Goal: Transaction & Acquisition: Register for event/course

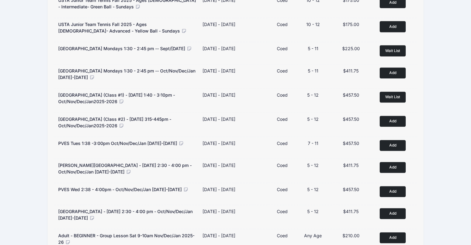
scroll to position [488, 0]
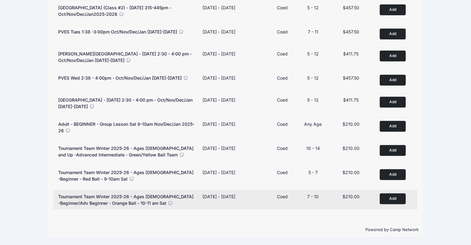
click at [395, 196] on button "Add to Cart" at bounding box center [392, 198] width 26 height 11
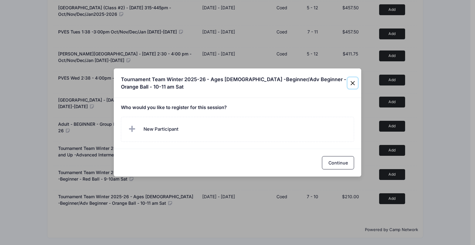
click at [352, 85] on button "Close" at bounding box center [353, 82] width 10 height 11
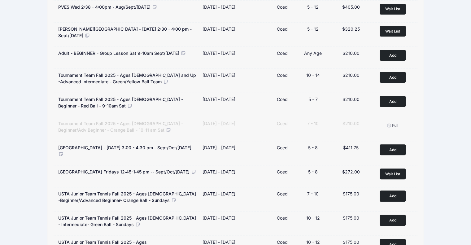
scroll to position [0, 0]
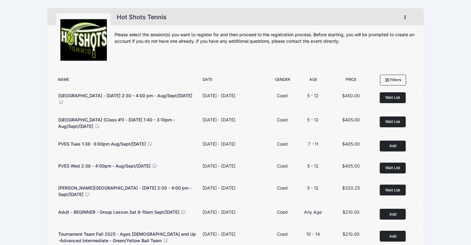
click at [402, 27] on div "Hot Shots Tennis Register My Account Logout" at bounding box center [264, 42] width 300 height 58
click at [405, 13] on button "button" at bounding box center [406, 17] width 17 height 11
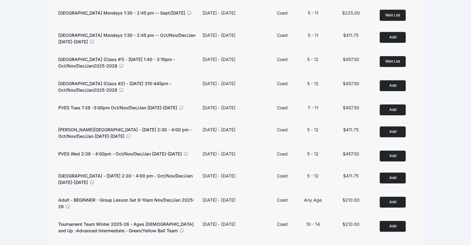
scroll to position [488, 0]
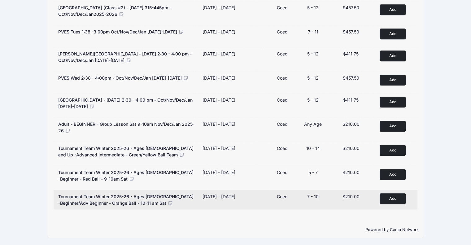
click at [398, 196] on button "Add to Cart" at bounding box center [392, 198] width 26 height 11
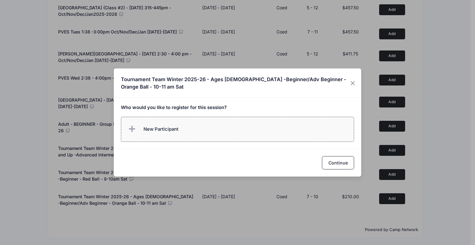
click at [172, 126] on span "New Participant" at bounding box center [161, 129] width 35 height 7
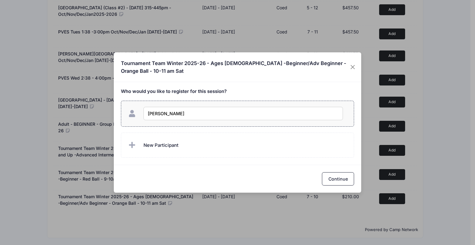
type input "Rudi Douglas"
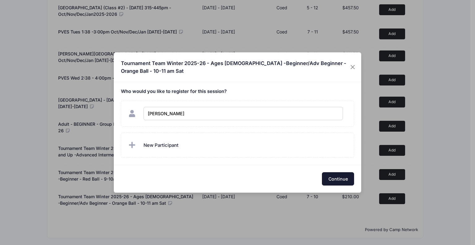
checkbox input "true"
click at [342, 180] on button "Continue" at bounding box center [338, 178] width 32 height 13
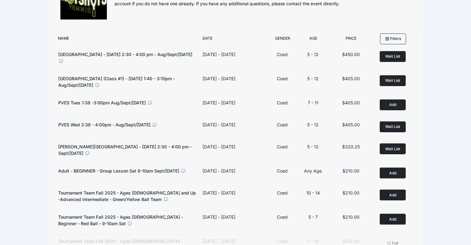
scroll to position [0, 0]
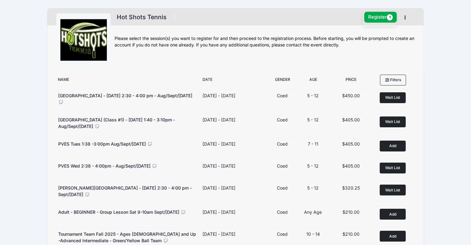
click at [257, 54] on div "Hot Shots Tennis 1 Session $210.00 Register 1 My Account Logout" at bounding box center [264, 42] width 300 height 58
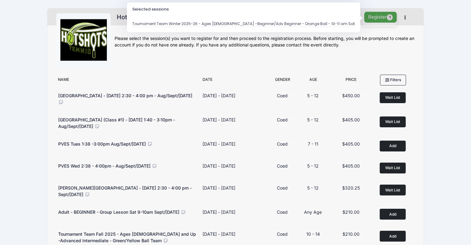
click at [377, 16] on button "Register 1" at bounding box center [380, 17] width 33 height 11
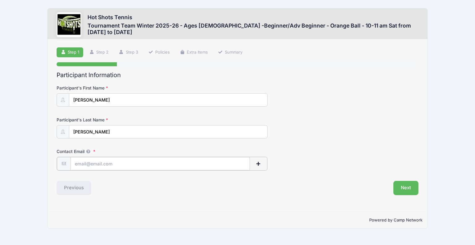
click at [94, 163] on input "Contact Email" at bounding box center [160, 163] width 179 height 13
type input "[PERSON_NAME][EMAIL_ADDRESS][PERSON_NAME][PERSON_NAME][DOMAIN_NAME]"
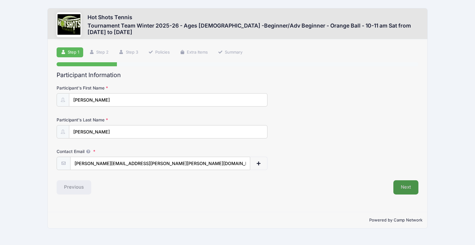
click at [406, 188] on button "Next" at bounding box center [405, 187] width 25 height 14
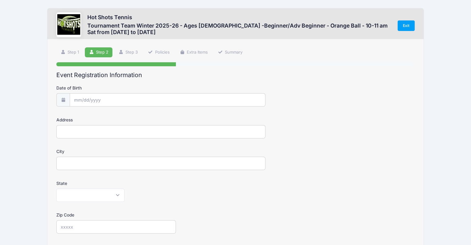
click at [406, 188] on div "State Alabama Alaska American Samoa Arizona Arkansas Armed Forces Africa Armed …" at bounding box center [235, 191] width 358 height 22
click at [117, 99] on input "Date of Birth" at bounding box center [167, 99] width 195 height 13
click at [92, 100] on input "Date of Birth" at bounding box center [167, 99] width 195 height 13
click at [135, 116] on span at bounding box center [135, 118] width 4 height 5
click at [136, 118] on span at bounding box center [135, 118] width 4 height 5
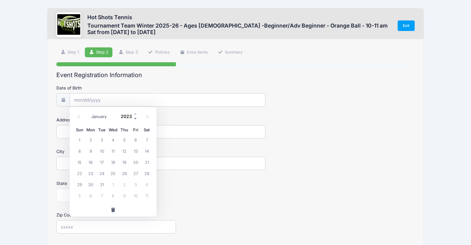
click at [136, 118] on span at bounding box center [135, 118] width 4 height 5
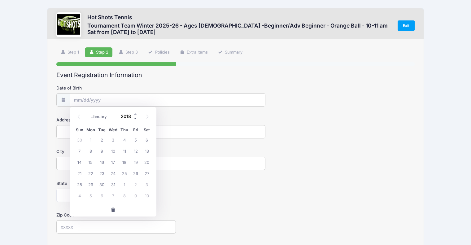
click at [136, 118] on span at bounding box center [135, 118] width 4 height 5
click at [135, 114] on span at bounding box center [135, 113] width 4 height 5
type input "2018"
click at [106, 115] on select "January February March April May June July August September October November De…" at bounding box center [102, 116] width 28 height 8
select select "2"
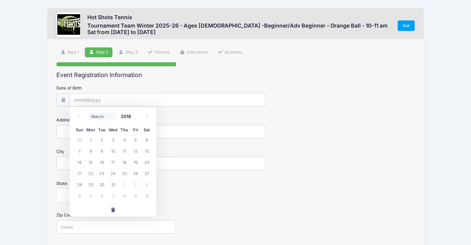
click at [88, 112] on select "January February March April May June July August September October November De…" at bounding box center [102, 116] width 28 height 8
click at [92, 163] on span "12" at bounding box center [90, 161] width 11 height 11
type input "03/12/2018"
click at [67, 129] on input "Address" at bounding box center [160, 131] width 209 height 13
type input "615 Brooks Ave"
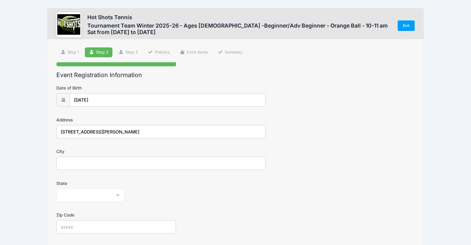
type input "Venice"
select select "CA"
type input "90291"
click at [72, 54] on link "Step 1" at bounding box center [69, 52] width 27 height 10
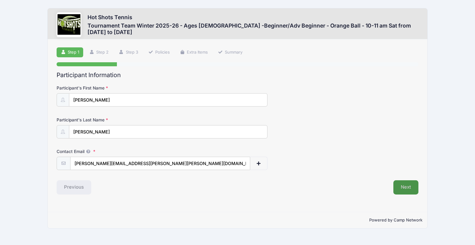
click at [400, 184] on button "Next" at bounding box center [405, 187] width 25 height 14
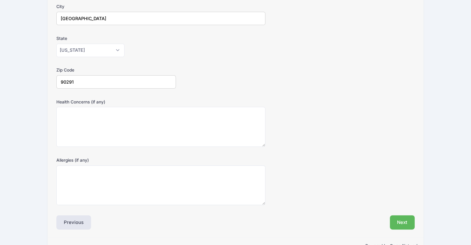
scroll to position [145, 0]
click at [401, 219] on button "Next" at bounding box center [401, 221] width 25 height 14
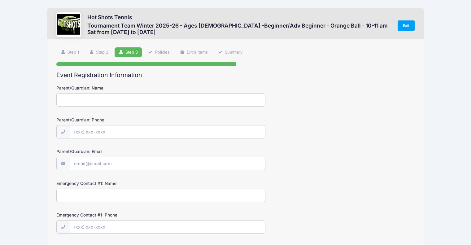
scroll to position [0, 0]
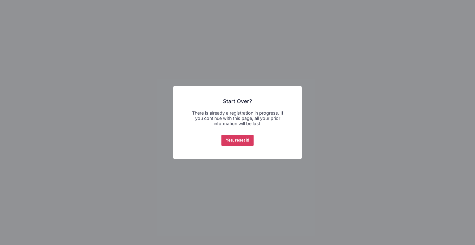
click at [244, 137] on button "Yes, reset it!" at bounding box center [237, 140] width 32 height 11
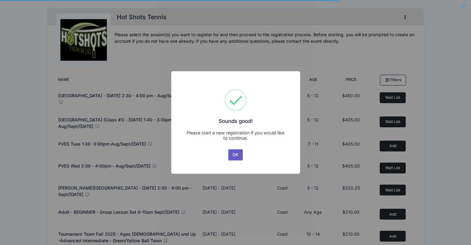
click at [239, 157] on button "OK" at bounding box center [235, 154] width 15 height 11
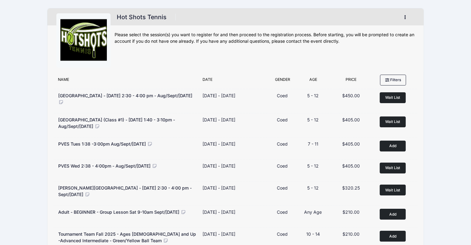
click at [406, 16] on button "button" at bounding box center [406, 17] width 17 height 11
click at [374, 36] on link "My Account" at bounding box center [375, 33] width 71 height 12
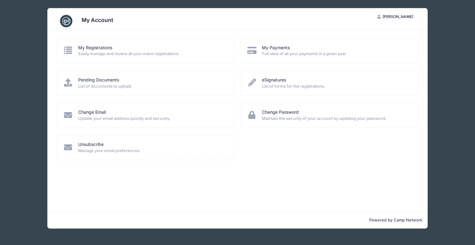
click at [133, 55] on span "Easily manage and review all your event registrations." at bounding box center [152, 54] width 148 height 6
click at [104, 47] on link "My Registrations" at bounding box center [95, 48] width 34 height 6
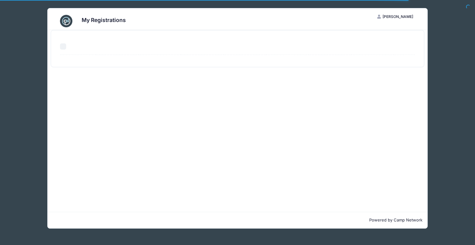
select select "50"
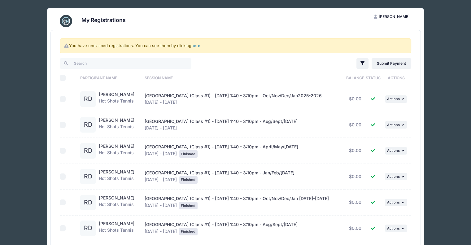
click at [194, 45] on link "here" at bounding box center [195, 45] width 9 height 5
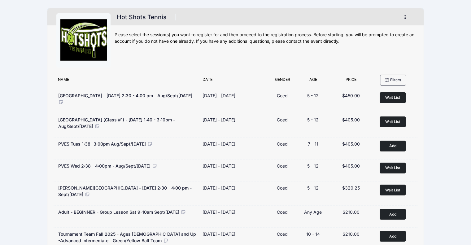
click at [404, 17] on icon "button" at bounding box center [406, 17] width 5 height 0
click at [372, 32] on link "My Account" at bounding box center [375, 33] width 71 height 12
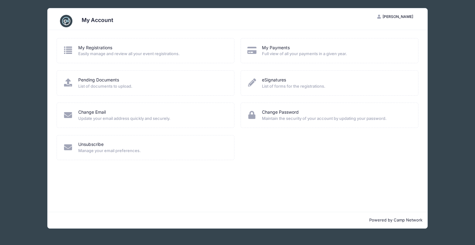
click at [402, 16] on span "Kelly Douglas" at bounding box center [398, 16] width 31 height 5
click at [54, 163] on div "Unsubscribe Manage your email preferences." at bounding box center [146, 151] width 184 height 32
click at [11, 181] on div "My Account KD Kelly Douglas My Account Logout My Registrations Easily manage an…" at bounding box center [237, 118] width 457 height 236
click at [38, 40] on div "My Account KD Kelly Douglas My Account Logout My Registrations Easily manage an…" at bounding box center [237, 118] width 457 height 236
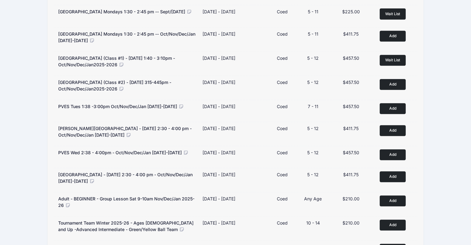
scroll to position [488, 0]
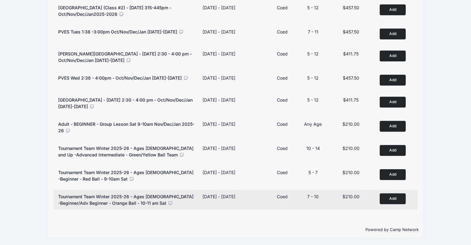
click at [392, 197] on button "Add to Cart" at bounding box center [392, 198] width 26 height 11
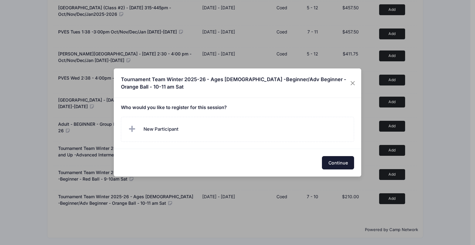
click at [348, 161] on button "Continue" at bounding box center [338, 162] width 32 height 13
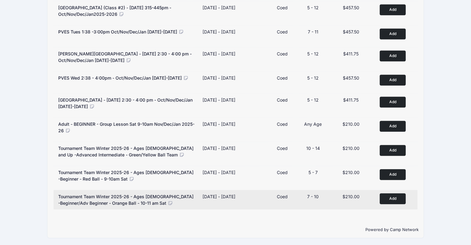
click at [397, 198] on button "Add to Cart" at bounding box center [392, 198] width 26 height 11
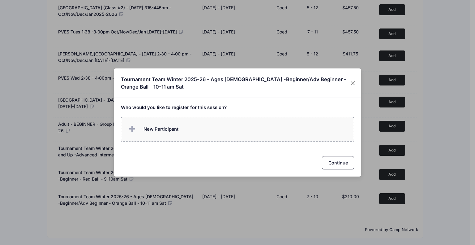
click at [131, 129] on icon at bounding box center [133, 129] width 9 height 0
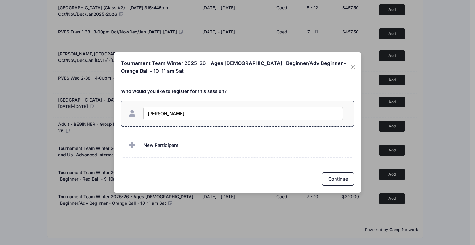
type input "[PERSON_NAME]"
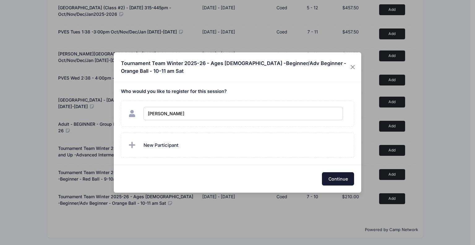
checkbox input "true"
click at [344, 177] on button "Continue" at bounding box center [338, 178] width 32 height 13
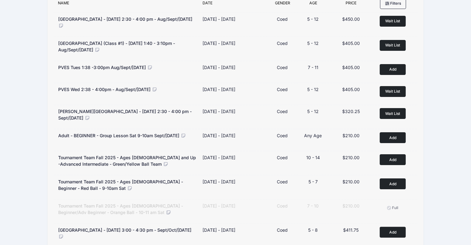
scroll to position [0, 0]
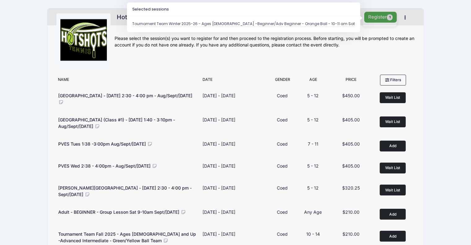
click at [381, 17] on button "Register 1" at bounding box center [380, 17] width 33 height 11
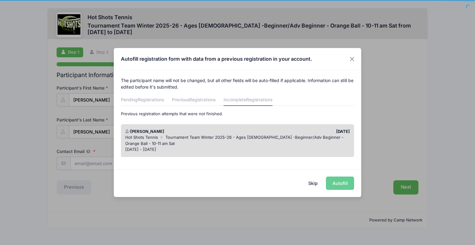
click at [191, 135] on span "Tournament Team Winter 2025-26 - Ages [DEMOGRAPHIC_DATA] -Beginner/Adv Beginner…" at bounding box center [234, 140] width 218 height 11
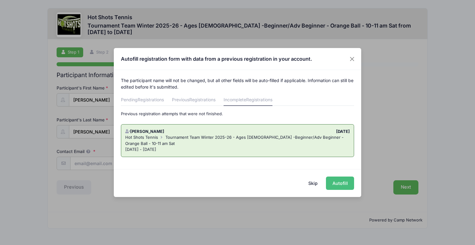
click at [344, 180] on button "Autofill" at bounding box center [340, 182] width 28 height 13
type input "[PERSON_NAME][EMAIL_ADDRESS][PERSON_NAME][PERSON_NAME][DOMAIN_NAME]"
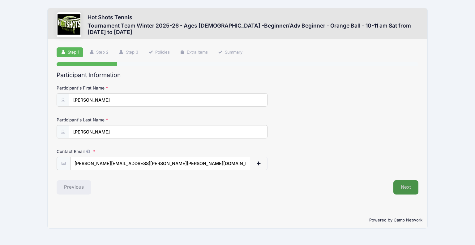
click at [413, 186] on button "Next" at bounding box center [405, 187] width 25 height 14
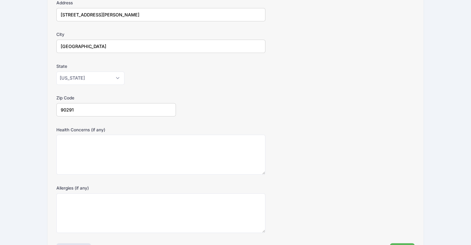
scroll to position [161, 0]
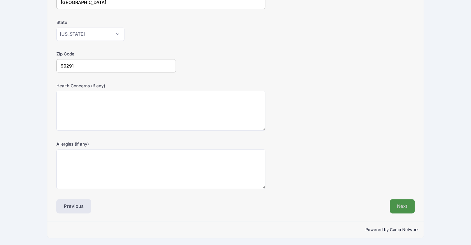
click at [402, 204] on button "Next" at bounding box center [401, 206] width 25 height 14
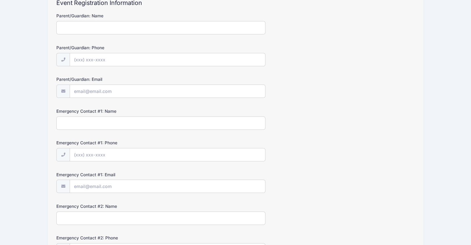
scroll to position [0, 0]
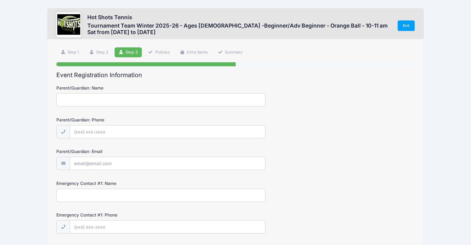
click at [107, 101] on input "Parent/Guardian: Name" at bounding box center [160, 99] width 209 height 13
type input "Kelly Douglas"
type input "(760) 525-8915"
type input "[PERSON_NAME][EMAIL_ADDRESS][PERSON_NAME][PERSON_NAME][DOMAIN_NAME]"
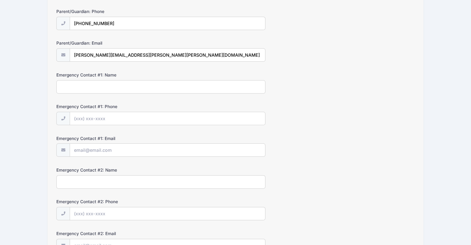
scroll to position [111, 0]
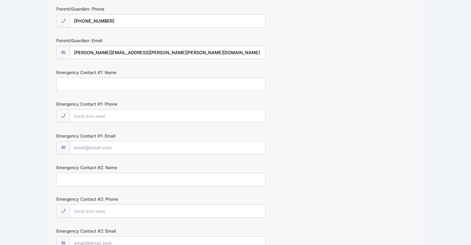
click at [94, 83] on input "Emergency Contact #1: Name" at bounding box center [160, 84] width 209 height 13
type input "Edward Douglas"
click at [80, 114] on input "Emergency Contact #1: Phone" at bounding box center [167, 116] width 195 height 13
type input "(760) 525-8915"
type input "[PERSON_NAME][EMAIL_ADDRESS][PERSON_NAME][PERSON_NAME][DOMAIN_NAME]"
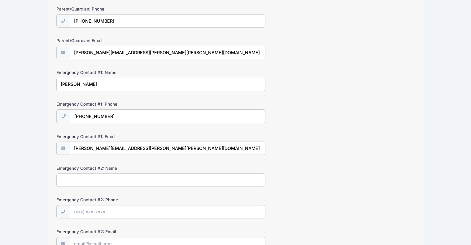
scroll to position [171, 0]
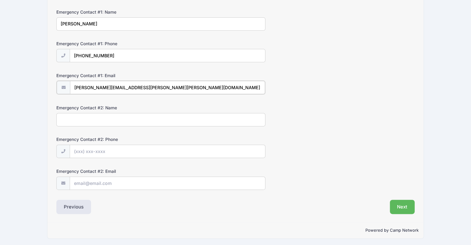
drag, startPoint x: 183, startPoint y: 187, endPoint x: 149, endPoint y: 86, distance: 106.6
click at [149, 86] on input "[PERSON_NAME][EMAIL_ADDRESS][PERSON_NAME][PERSON_NAME][DOMAIN_NAME]" at bounding box center [167, 87] width 195 height 13
drag, startPoint x: 123, startPoint y: 54, endPoint x: 45, endPoint y: 54, distance: 78.6
click at [45, 54] on div "Hot Shots Tennis Tournament Team Winter 2025-26 - Ages 7-10 -Beginner/Adv Begin…" at bounding box center [235, 38] width 452 height 418
type input "(919) 452-9086"
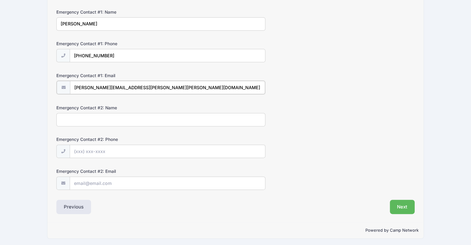
drag, startPoint x: 170, startPoint y: 84, endPoint x: 28, endPoint y: 80, distance: 141.7
click at [28, 80] on div "Hot Shots Tennis Tournament Team Winter 2025-26 - Ages 7-10 -Beginner/Adv Begin…" at bounding box center [235, 38] width 452 height 418
type input "edward.s.douglas@gmail.com"
click at [404, 204] on button "Next" at bounding box center [401, 206] width 25 height 14
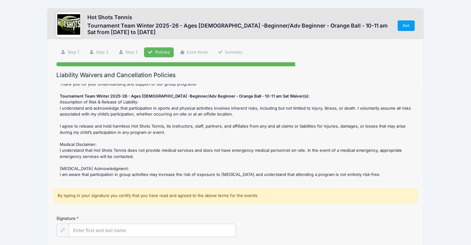
scroll to position [84, 0]
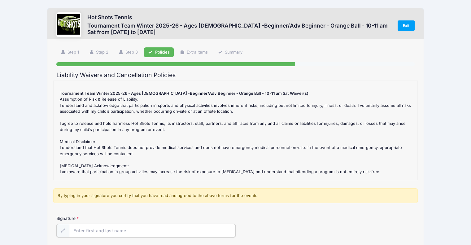
click at [104, 229] on input "Signature" at bounding box center [152, 230] width 166 height 13
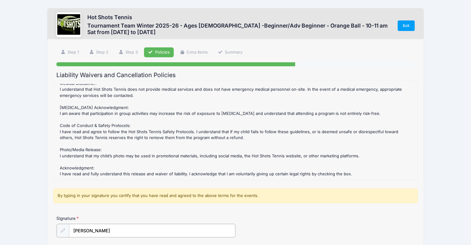
scroll to position [57, 0]
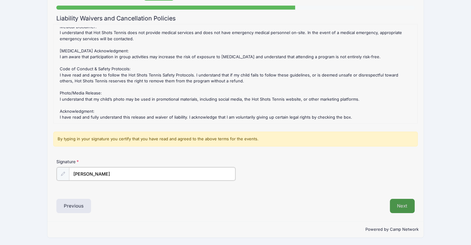
type input "Kelly Douglas"
click at [397, 205] on button "Next" at bounding box center [401, 205] width 25 height 14
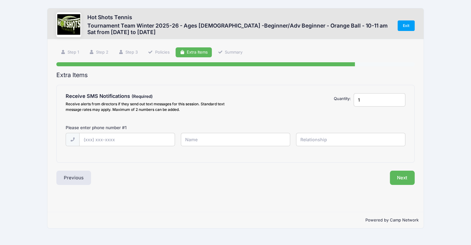
scroll to position [0, 0]
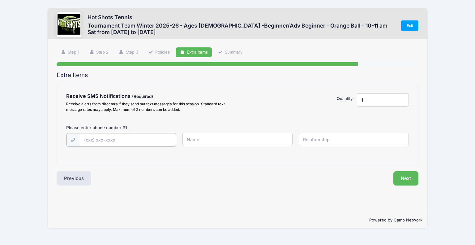
click at [136, 137] on input "text" at bounding box center [128, 139] width 96 height 13
type input "(760) 525-8915"
type input "Kelly"
type input "Mom"
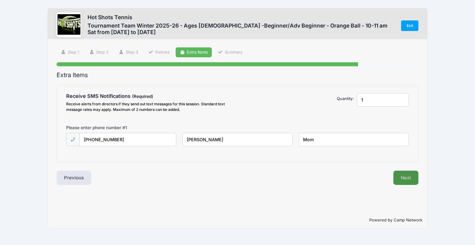
click at [406, 175] on button "Next" at bounding box center [405, 177] width 25 height 14
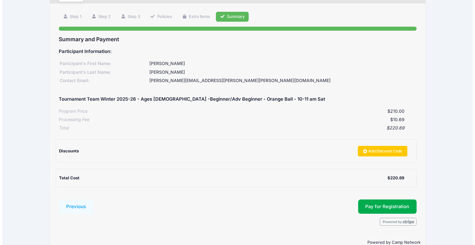
scroll to position [49, 0]
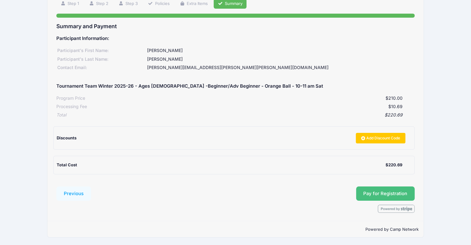
click at [383, 192] on button "Pay for Registration" at bounding box center [385, 193] width 59 height 14
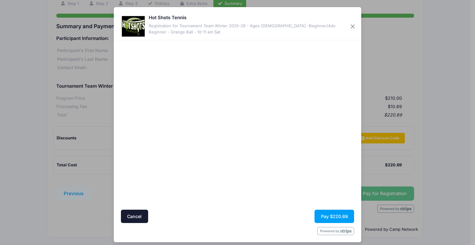
click at [290, 175] on div at bounding box center [298, 124] width 114 height 163
click at [330, 216] on button "Pay $220.69" at bounding box center [335, 215] width 40 height 13
